Goal: Task Accomplishment & Management: Use online tool/utility

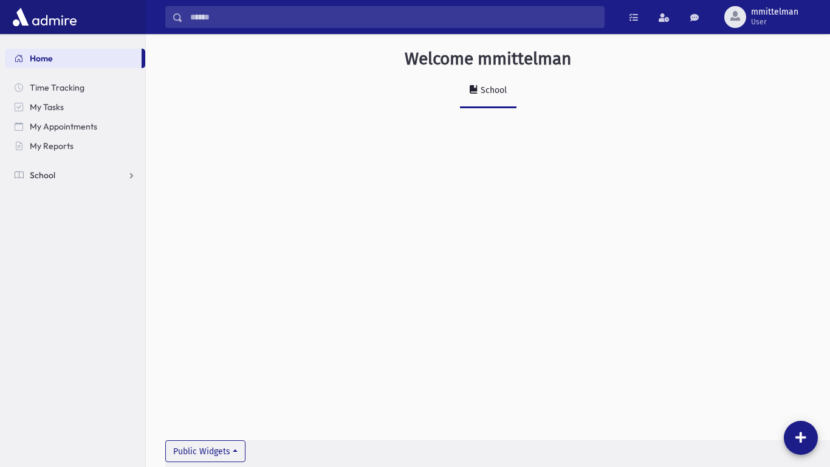
click at [36, 179] on span "School" at bounding box center [43, 175] width 26 height 11
click at [41, 212] on span "Attendance" at bounding box center [58, 213] width 45 height 11
click at [52, 228] on span "Entry" at bounding box center [56, 233] width 21 height 11
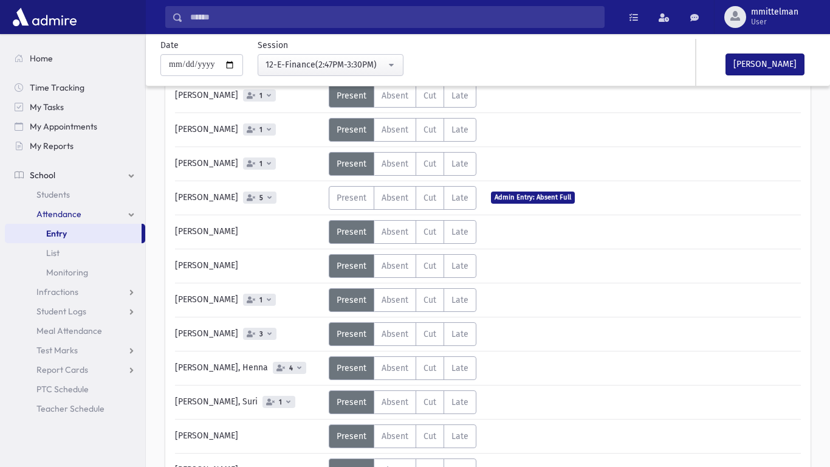
scroll to position [105, 0]
click at [390, 366] on span "Absent" at bounding box center [395, 367] width 27 height 10
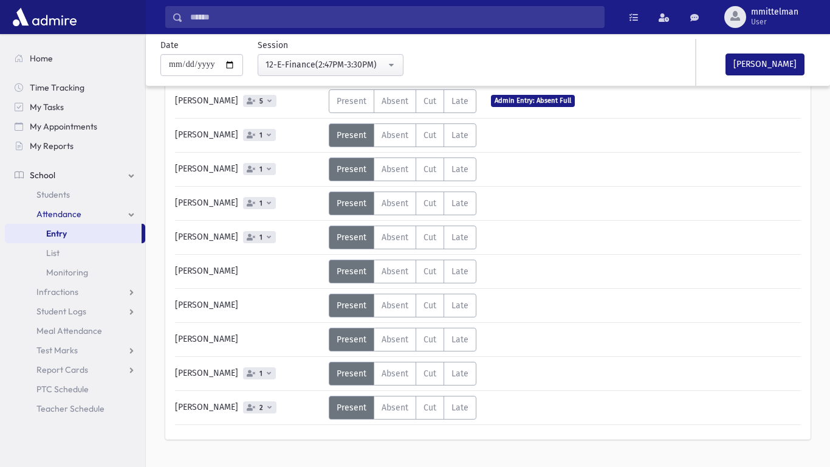
scroll to position [814, 0]
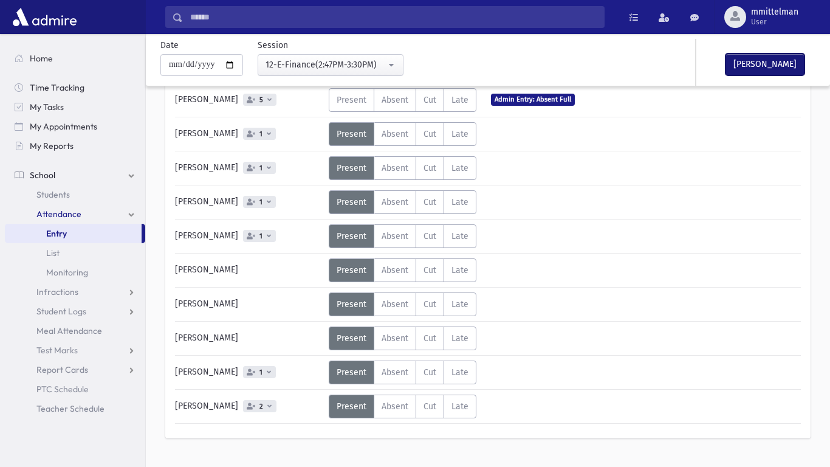
click at [749, 71] on button "[PERSON_NAME]" at bounding box center [765, 64] width 79 height 22
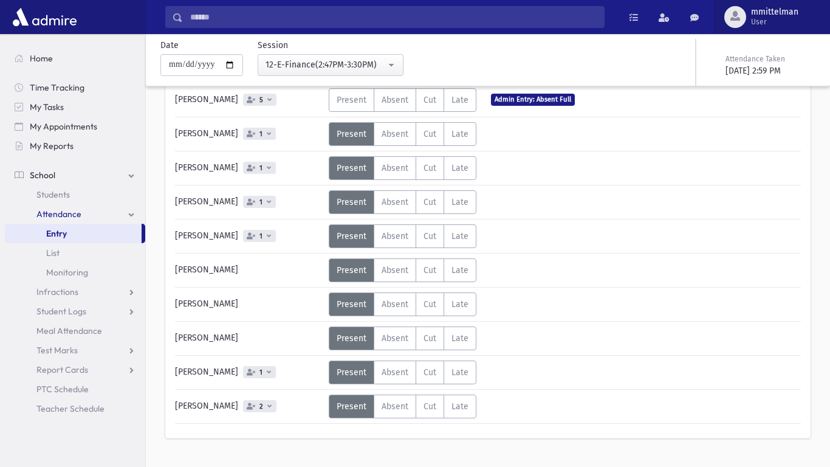
click at [779, 15] on span "mmittelman" at bounding box center [774, 12] width 47 height 10
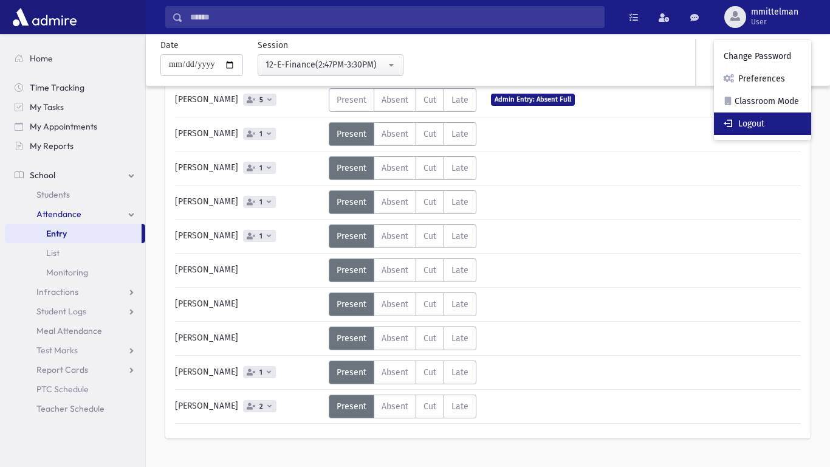
click at [762, 118] on link "Logout" at bounding box center [762, 123] width 97 height 22
